Goal: Information Seeking & Learning: Check status

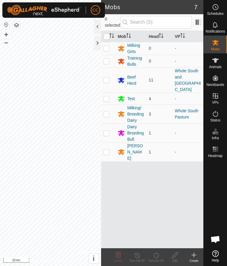
click at [95, 47] on div at bounding box center [97, 43] width 7 height 14
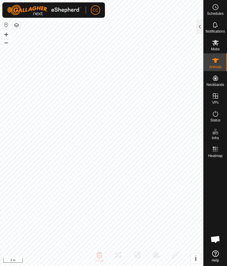
click at [197, 27] on div at bounding box center [199, 27] width 7 height 14
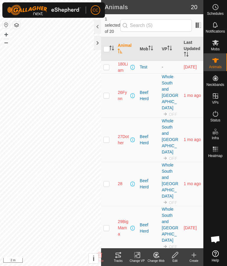
click at [173, 250] on td "-" at bounding box center [170, 256] width 22 height 13
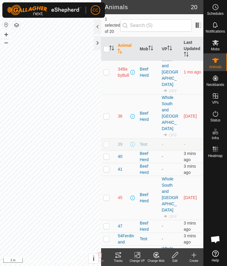
scroll to position [256, 0]
click at [108, 195] on p-checkbox at bounding box center [107, 197] width 6 height 5
checkbox input "true"
checkbox input "false"
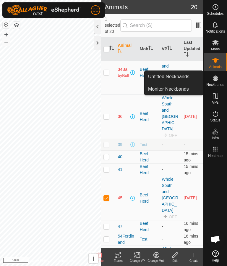
click at [180, 89] on span "Monitor Neckbands" at bounding box center [168, 88] width 41 height 7
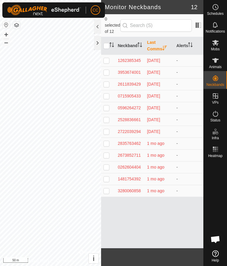
click at [129, 48] on th "Neckband" at bounding box center [129, 46] width 29 height 18
click at [128, 41] on th "Neckband" at bounding box center [129, 46] width 29 height 18
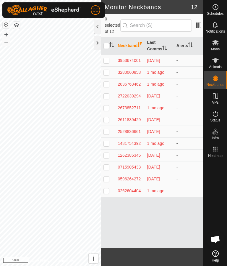
click at [157, 42] on th "Last Comms" at bounding box center [159, 46] width 29 height 18
click at [159, 42] on th "Last Comms" at bounding box center [159, 46] width 29 height 18
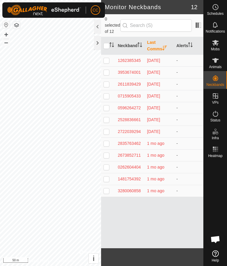
click at [138, 93] on div "0715905433" at bounding box center [130, 96] width 25 height 6
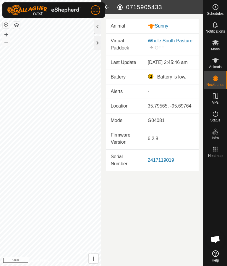
click at [173, 80] on div "Battery is low." at bounding box center [171, 76] width 46 height 7
click at [109, 9] on icon at bounding box center [107, 7] width 12 height 14
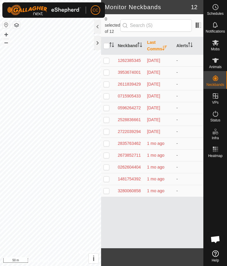
click at [140, 188] on div "3280060858" at bounding box center [130, 191] width 25 height 6
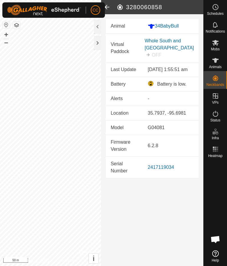
click at [107, 2] on icon at bounding box center [107, 7] width 12 height 14
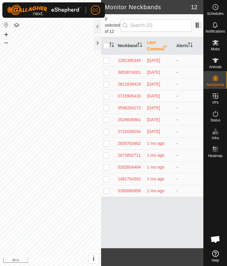
click at [163, 141] on span "1 mo ago" at bounding box center [155, 143] width 17 height 5
click at [160, 129] on span "[DATE]" at bounding box center [153, 131] width 13 height 5
click at [130, 140] on div "2835763462" at bounding box center [130, 143] width 25 height 6
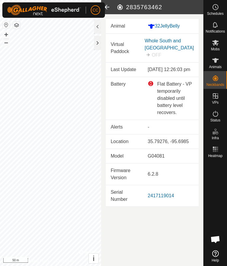
click at [107, 7] on icon at bounding box center [107, 7] width 12 height 14
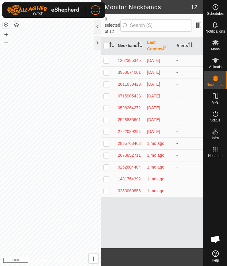
click at [135, 81] on div "2611839429" at bounding box center [130, 84] width 25 height 6
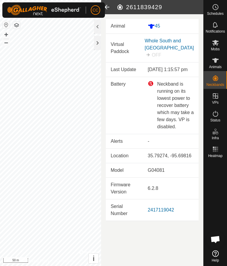
click at [109, 7] on icon at bounding box center [107, 7] width 12 height 14
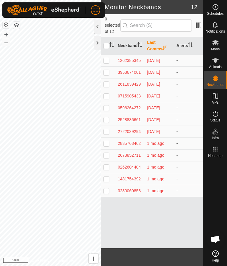
click at [139, 152] on div "2673852711" at bounding box center [130, 155] width 25 height 6
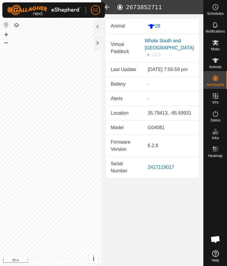
click at [111, 215] on article "2673852711 Animal 28 Virtual Paddock Whole South and [GEOGRAPHIC_DATA] OFF Last…" at bounding box center [152, 133] width 102 height 266
click at [110, 9] on icon at bounding box center [107, 7] width 12 height 14
